Goal: Task Accomplishment & Management: Manage account settings

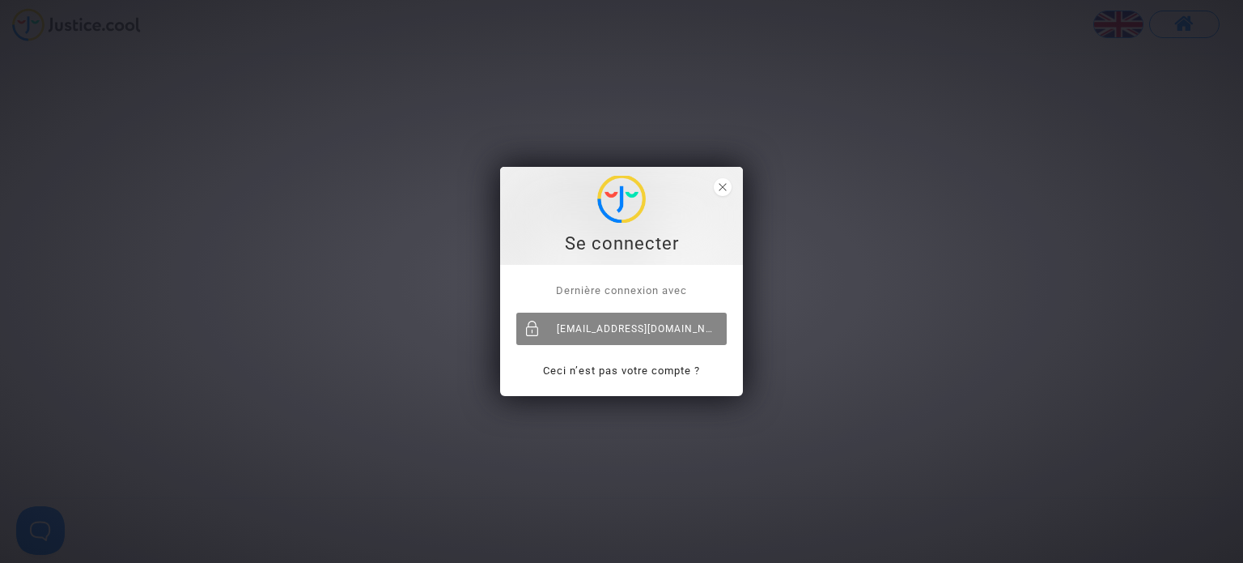
click at [646, 325] on div "[EMAIL_ADDRESS][DOMAIN_NAME]" at bounding box center [621, 328] width 210 height 32
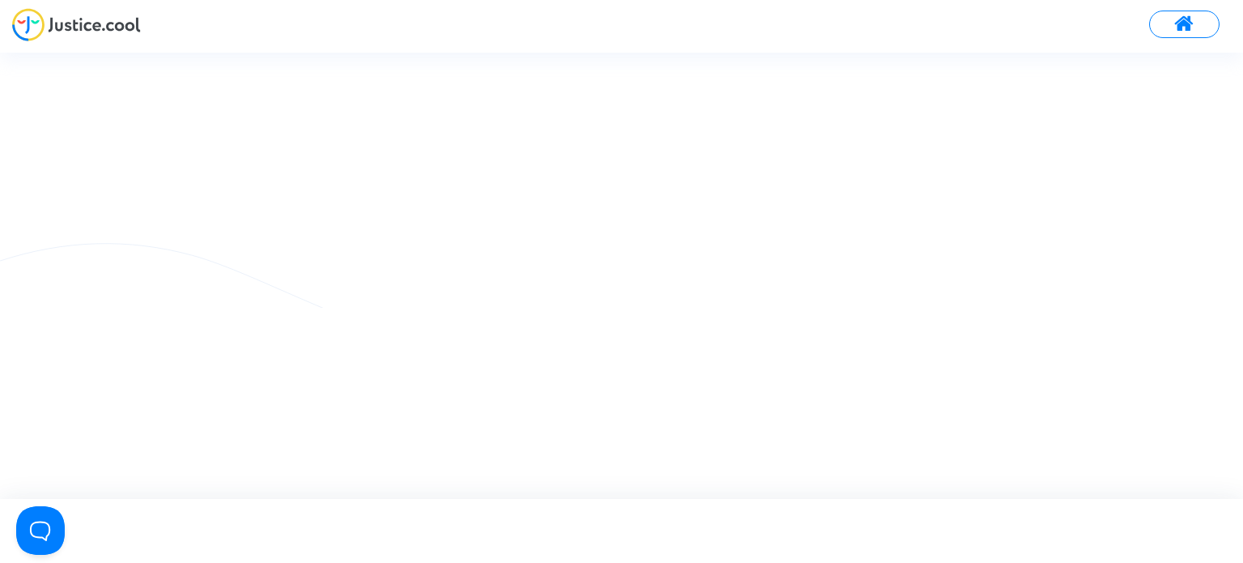
click at [1195, 28] on button at bounding box center [1185, 25] width 70 height 28
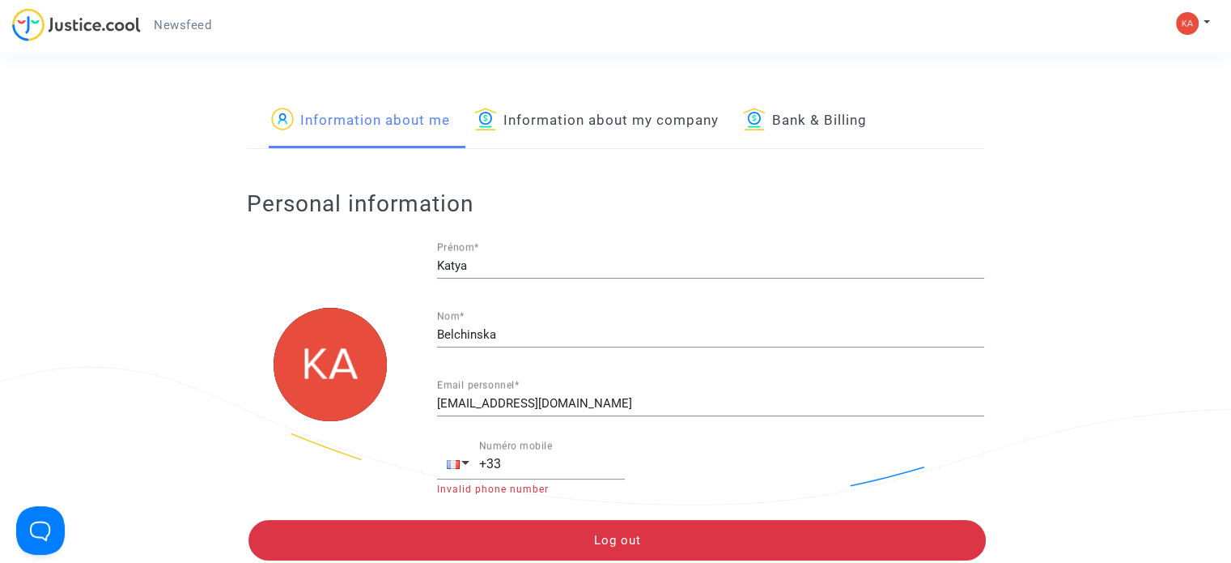
click at [609, 119] on link "Information about my company" at bounding box center [596, 120] width 244 height 55
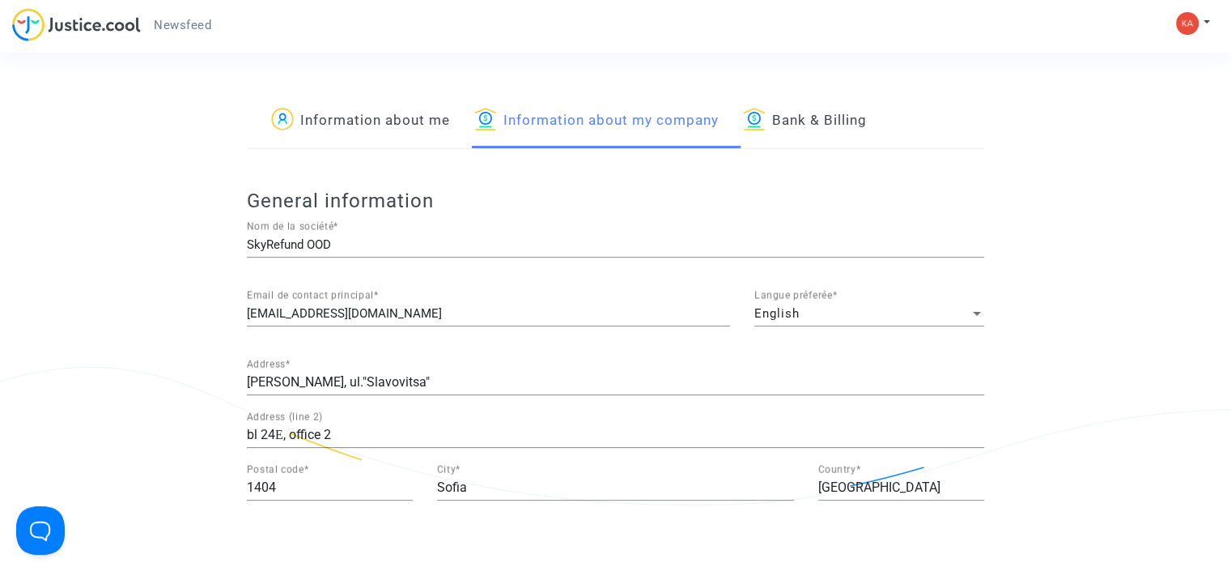
click at [52, 23] on img at bounding box center [76, 24] width 129 height 33
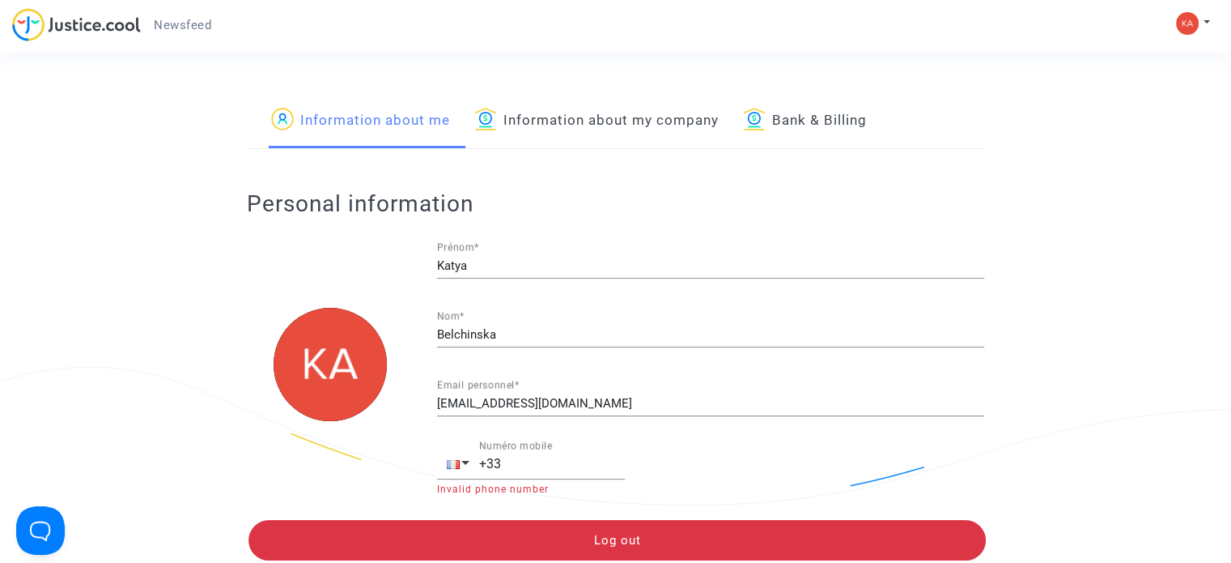
click at [50, 17] on img at bounding box center [76, 24] width 129 height 33
